Goal: Check status: Check status

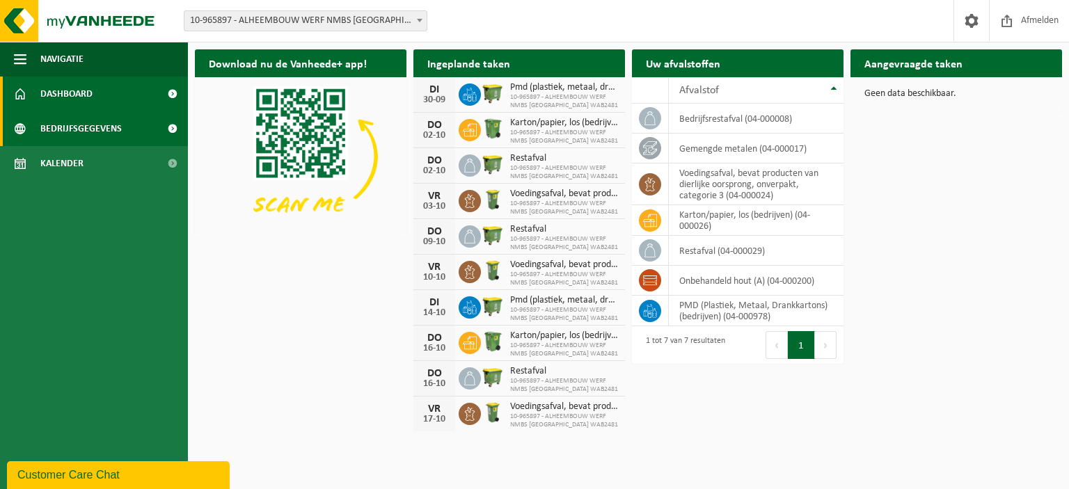
click at [118, 127] on span "Bedrijfsgegevens" at bounding box center [80, 128] width 81 height 35
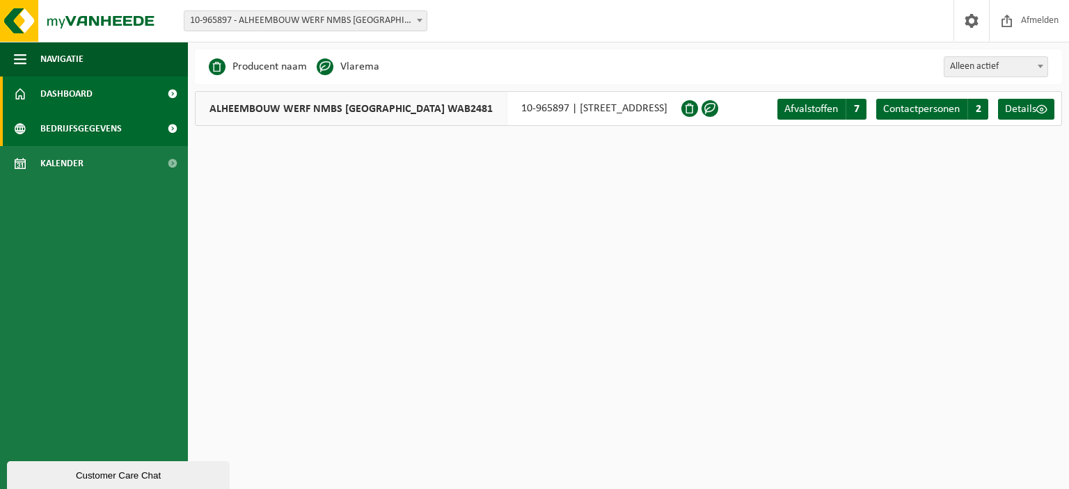
click at [139, 88] on link "Dashboard" at bounding box center [94, 94] width 188 height 35
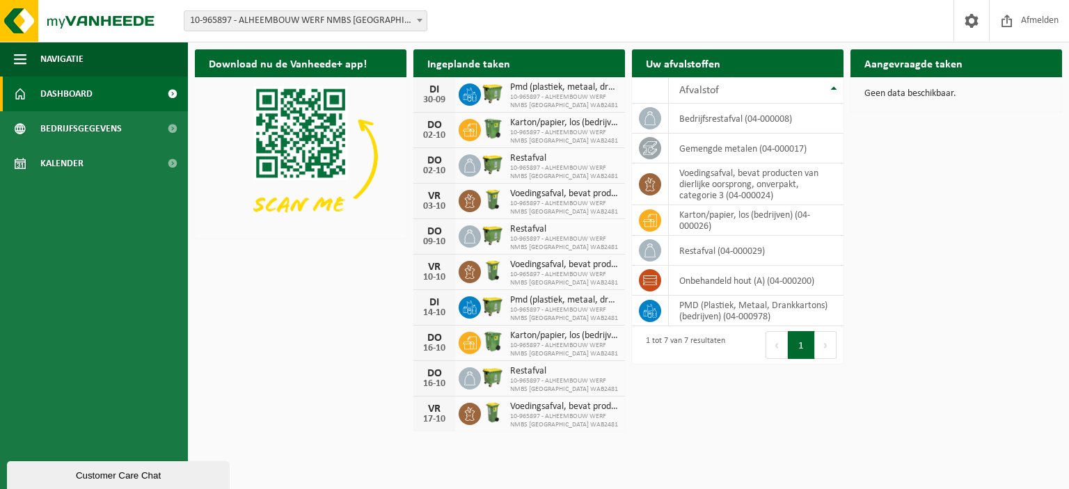
drag, startPoint x: 426, startPoint y: 93, endPoint x: 451, endPoint y: 97, distance: 25.4
click at [451, 97] on div "[DATE]" at bounding box center [434, 94] width 42 height 35
click at [398, 125] on img at bounding box center [300, 156] width 211 height 159
click at [951, 333] on div "Download nu de Vanheede+ app! Verberg Ingeplande taken Bekijk uw kalender [DATE…" at bounding box center [628, 239] width 874 height 394
